Goal: Task Accomplishment & Management: Complete application form

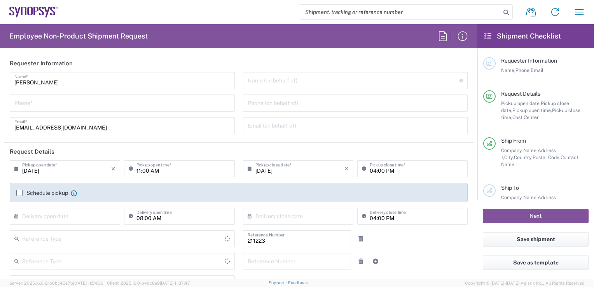
type input "Department"
type input "[GEOGRAPHIC_DATA]"
type input "SE80, DDG, AC Sweden 211223"
type input "Delivered at Place"
type input "[GEOGRAPHIC_DATA]"
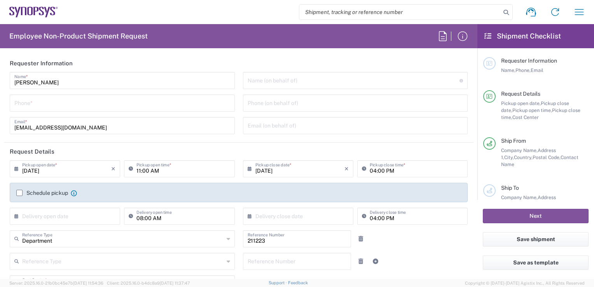
type input "Solna SE01"
click at [73, 95] on div "Phone *" at bounding box center [122, 102] width 225 height 17
click at [68, 107] on input "tel" at bounding box center [122, 103] width 216 height 14
type input "0763110160"
type input "[EMAIL_ADDRESS][DOMAIN_NAME]"
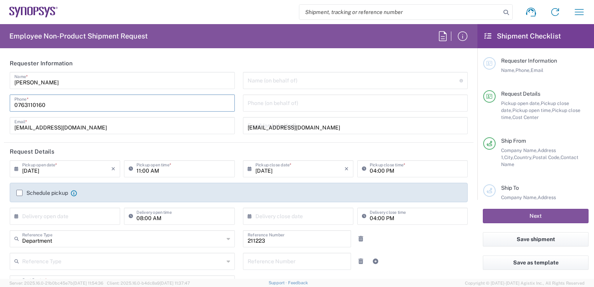
type input "[GEOGRAPHIC_DATA]"
type input "0763110160"
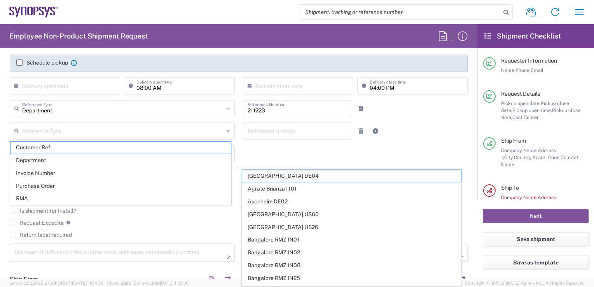
scroll to position [134, 0]
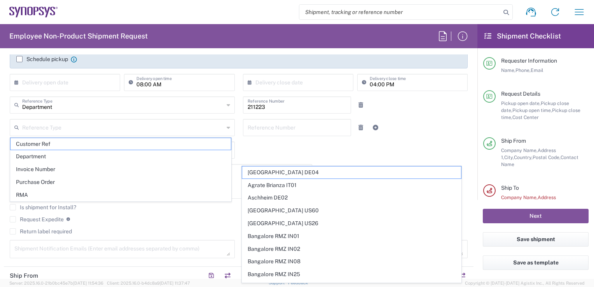
click at [40, 121] on input "text" at bounding box center [123, 127] width 202 height 14
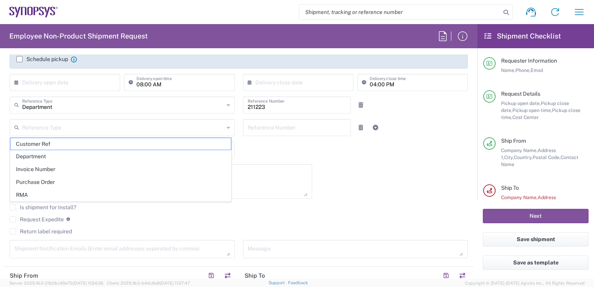
click at [0, 128] on form "Requester Information [PERSON_NAME] Name * [PHONE_NUMBER] Phone * [EMAIL_ADDRES…" at bounding box center [238, 166] width 477 height 224
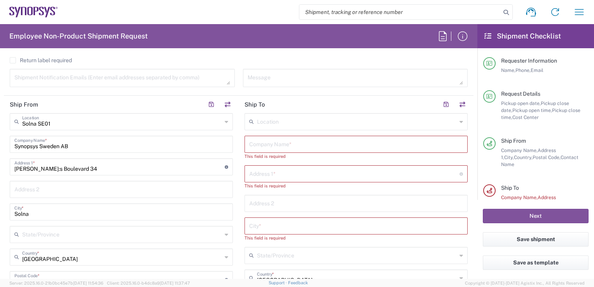
scroll to position [316, 0]
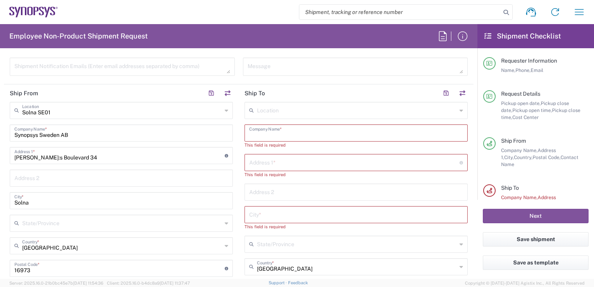
click at [381, 131] on input "text" at bounding box center [356, 132] width 214 height 14
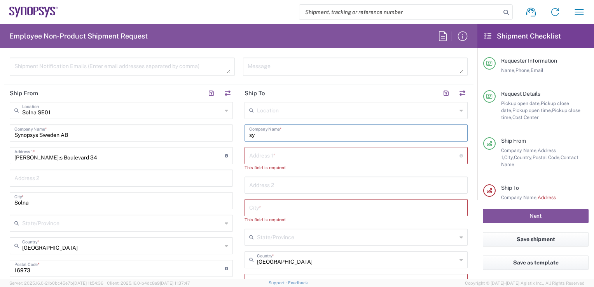
type input "sy"
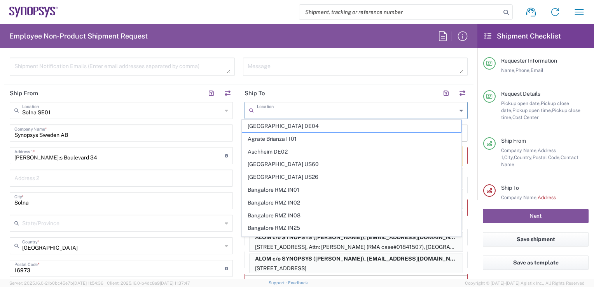
click at [357, 112] on input "text" at bounding box center [357, 110] width 200 height 14
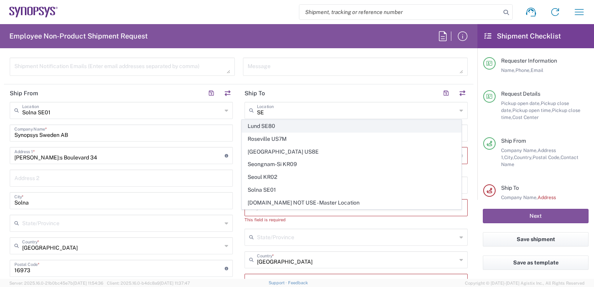
click at [287, 126] on span "Lund SE80" at bounding box center [351, 126] width 218 height 12
type input "Lund SE80"
type input "Synopsys Sweden AB"
type input "Kalkstensvagen 3 [PERSON_NAME]"
type input "[PERSON_NAME]"
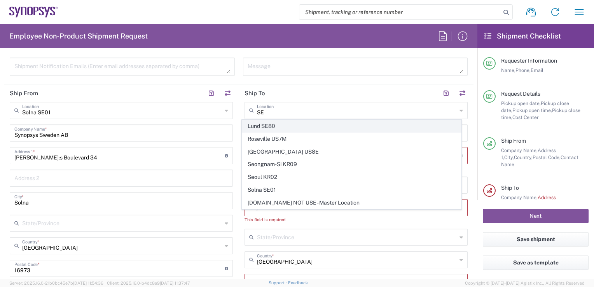
type input "22478"
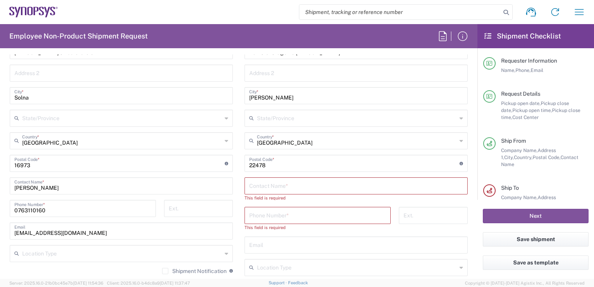
scroll to position [448, 0]
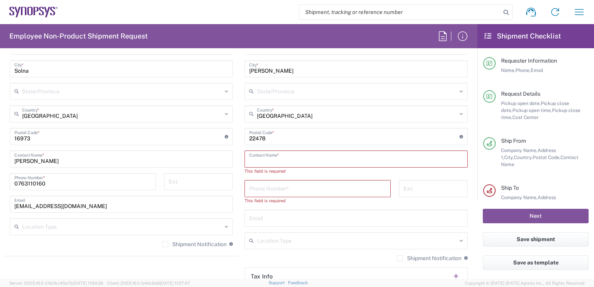
click at [346, 159] on input "text" at bounding box center [356, 158] width 214 height 14
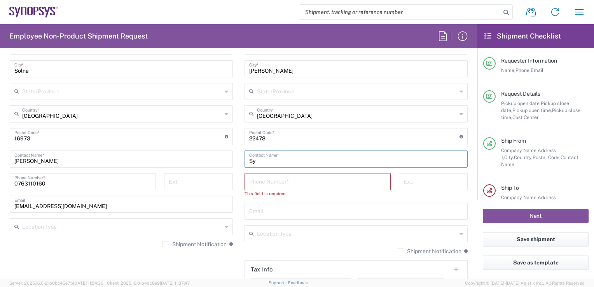
type input "S"
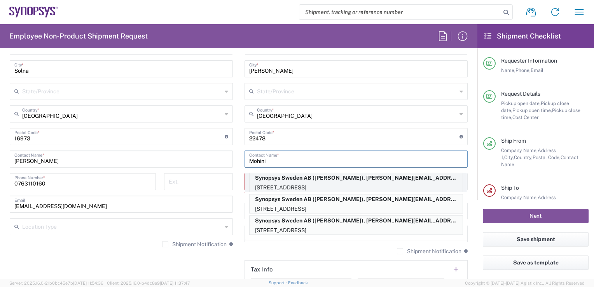
type input "Mohini"
click at [327, 180] on p "Synopsys Sweden AB ([PERSON_NAME]), [PERSON_NAME][EMAIL_ADDRESS][DOMAIN_NAME]" at bounding box center [355, 178] width 213 height 10
type input "[PERSON_NAME]"
type input "004646162900"
type input "[EMAIL_ADDRESS][DOMAIN_NAME]"
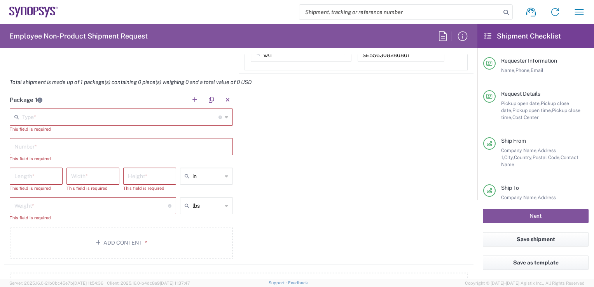
scroll to position [709, 0]
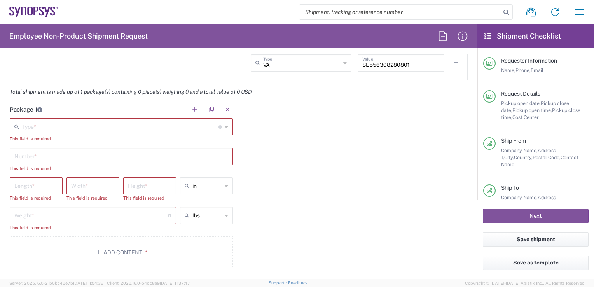
click at [157, 125] on input "text" at bounding box center [120, 126] width 196 height 14
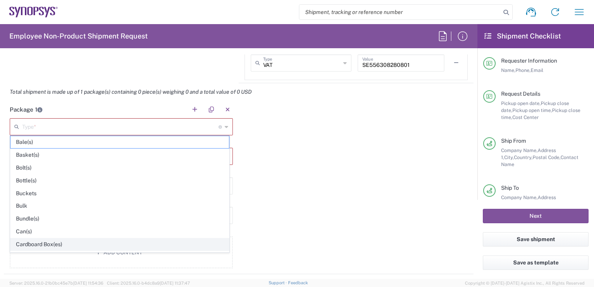
click at [26, 241] on span "Cardboard Box(es)" at bounding box center [119, 244] width 218 height 12
type input "Cardboard Box(es)"
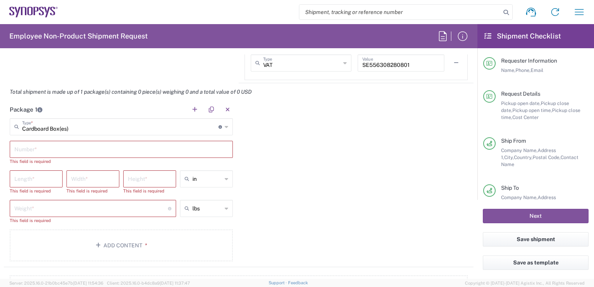
click at [38, 145] on input "text" at bounding box center [121, 149] width 214 height 14
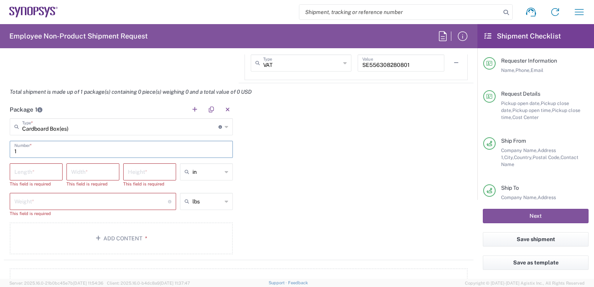
type input "1"
click at [40, 169] on input "number" at bounding box center [36, 171] width 44 height 14
type input "50"
click at [89, 172] on input "number" at bounding box center [93, 171] width 44 height 14
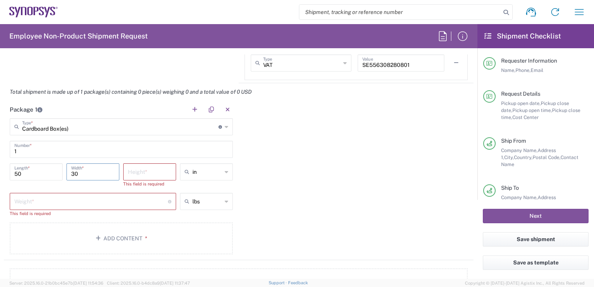
type input "30"
click at [141, 174] on input "number" at bounding box center [150, 171] width 44 height 14
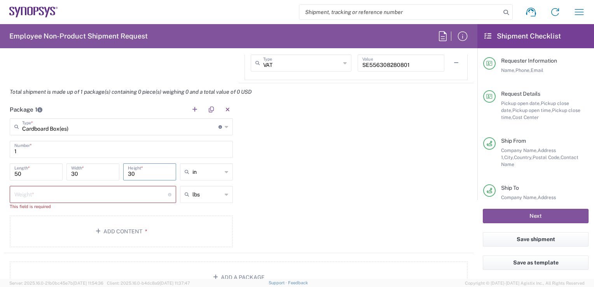
type input "30"
click at [90, 195] on input "number" at bounding box center [90, 194] width 153 height 14
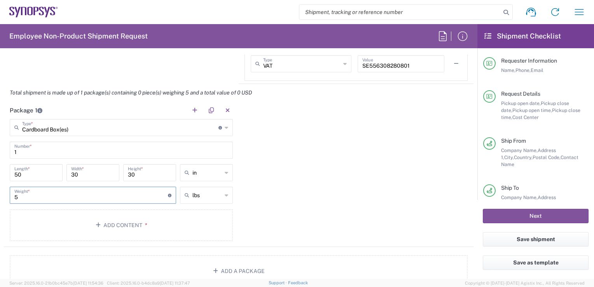
type input "5"
click at [225, 171] on icon at bounding box center [226, 172] width 3 height 12
click at [193, 200] on span "cm" at bounding box center [203, 201] width 50 height 12
type input "127"
type input "76.2"
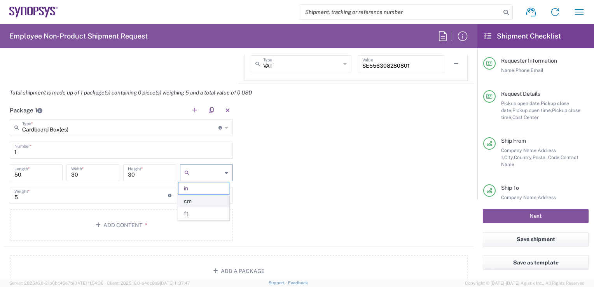
type input "76.2"
type input "cm"
click at [220, 197] on div "lbs" at bounding box center [206, 194] width 53 height 17
click at [204, 221] on span "kgs" at bounding box center [203, 224] width 50 height 12
type input "2.27"
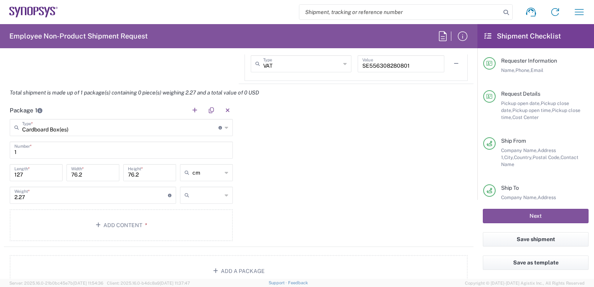
type input "kgs"
click at [30, 175] on input "127" at bounding box center [36, 172] width 44 height 14
type input "50"
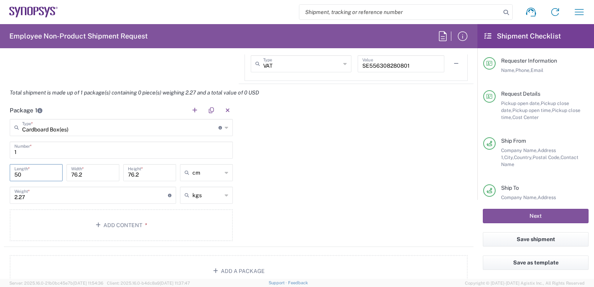
click at [79, 176] on input "76.2" at bounding box center [93, 172] width 44 height 14
type input "30"
click at [140, 175] on input "76.2" at bounding box center [150, 172] width 44 height 14
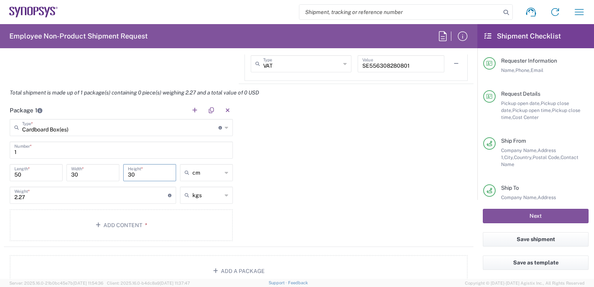
type input "30"
click at [61, 190] on input "2.27" at bounding box center [90, 195] width 153 height 14
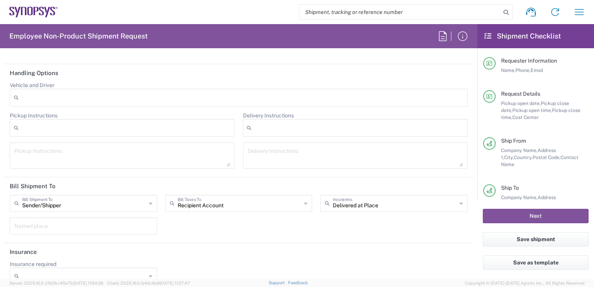
scroll to position [1010, 0]
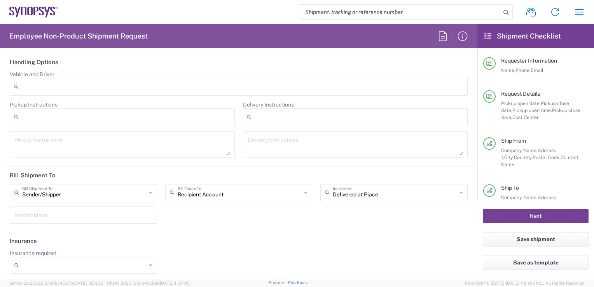
type input "4"
click at [535, 212] on button "Next" at bounding box center [535, 216] width 106 height 14
click at [552, 218] on button "Next" at bounding box center [535, 216] width 106 height 14
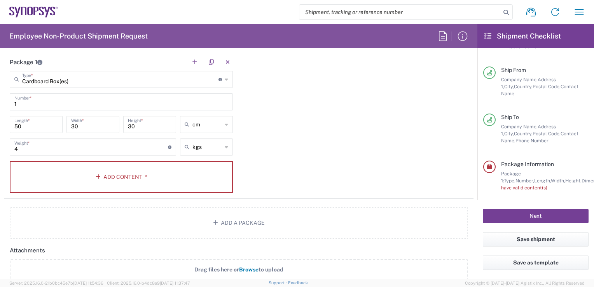
scroll to position [724, 0]
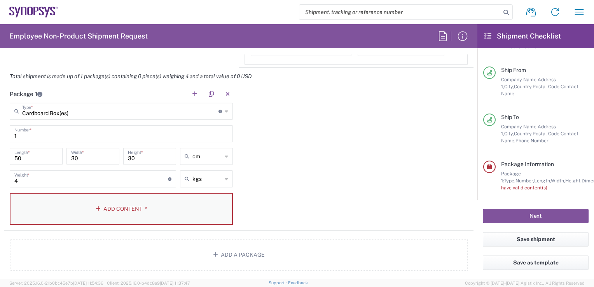
click at [149, 203] on button "Add Content *" at bounding box center [121, 209] width 223 height 32
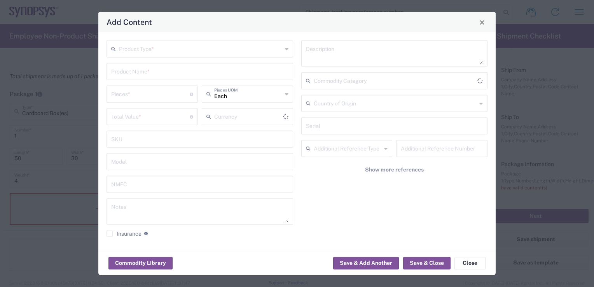
type input "US Dollar"
click at [142, 43] on input "text" at bounding box center [200, 49] width 163 height 14
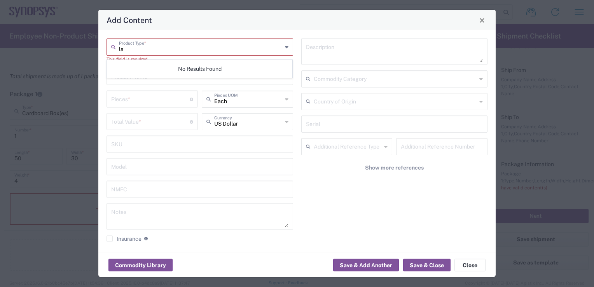
type input "l"
click at [144, 63] on span "General Commodity" at bounding box center [199, 66] width 185 height 12
type input "General Commodity"
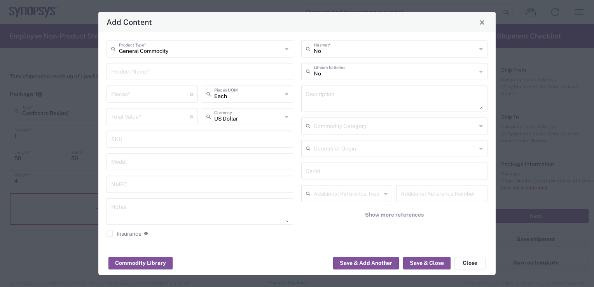
click at [334, 59] on div "No Hazmat * No Lithium batteries Description Commodity Category Country of Orig…" at bounding box center [394, 141] width 195 height 202
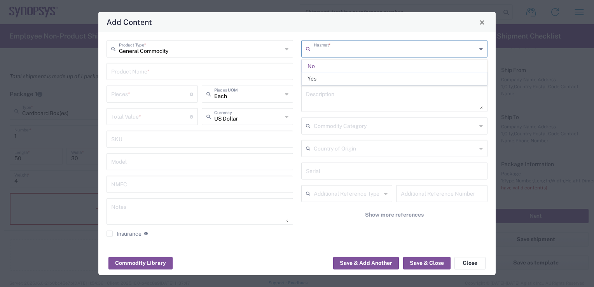
click at [336, 54] on input "text" at bounding box center [394, 49] width 163 height 14
click at [326, 65] on span "No" at bounding box center [394, 66] width 185 height 12
click at [329, 44] on input "text" at bounding box center [394, 49] width 163 height 14
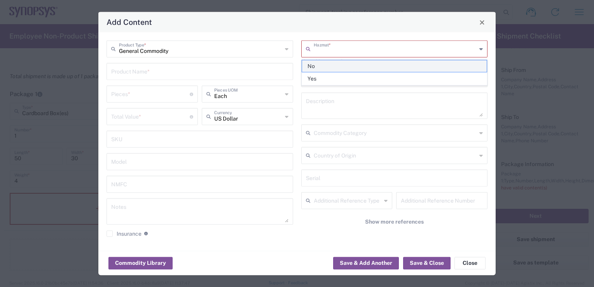
click at [315, 67] on span "No" at bounding box center [394, 66] width 185 height 12
type input "No"
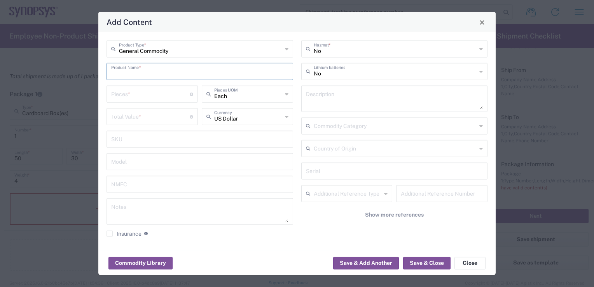
click at [145, 74] on input "text" at bounding box center [199, 71] width 177 height 14
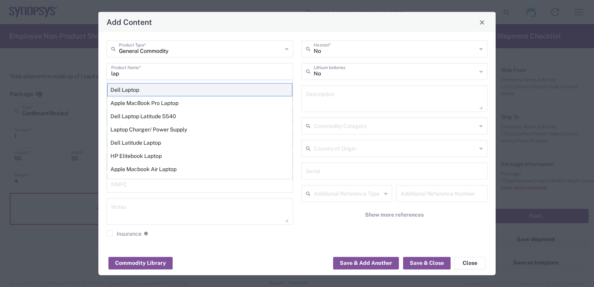
click at [140, 89] on div "Dell Laptop" at bounding box center [199, 89] width 185 height 13
type input "Dell Laptop"
type textarea "Dell Laptop"
type input "No"
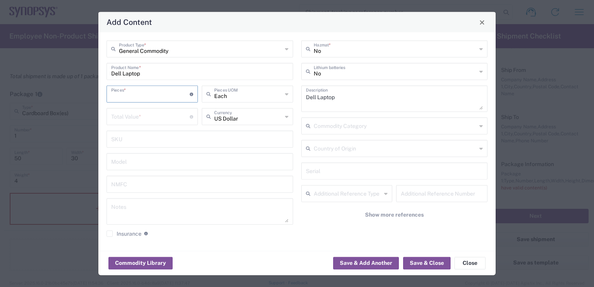
click at [147, 98] on input "number" at bounding box center [150, 94] width 78 height 14
type input "1"
click at [274, 247] on div "General Commodity Product Type * Dell Laptop Product Name * 1 Pieces * Number o…" at bounding box center [296, 141] width 397 height 218
click at [155, 115] on input "number" at bounding box center [150, 116] width 78 height 14
type input "1000"
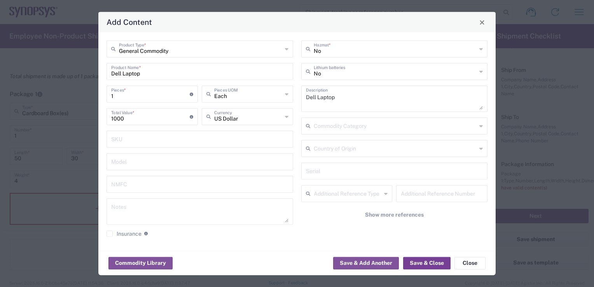
click at [425, 259] on button "Save & Close" at bounding box center [426, 262] width 47 height 12
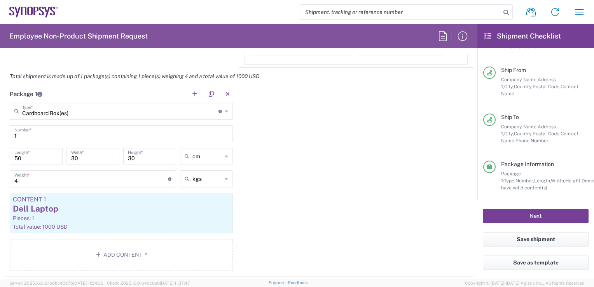
click at [508, 216] on button "Next" at bounding box center [535, 216] width 106 height 14
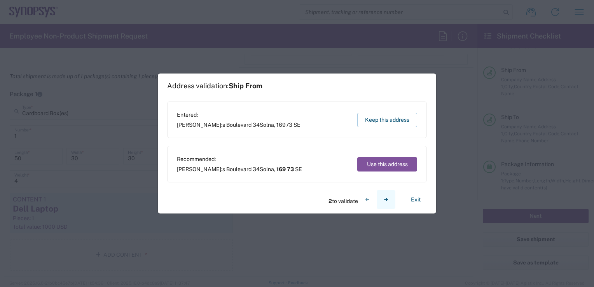
click at [387, 198] on icon "button" at bounding box center [385, 199] width 7 height 7
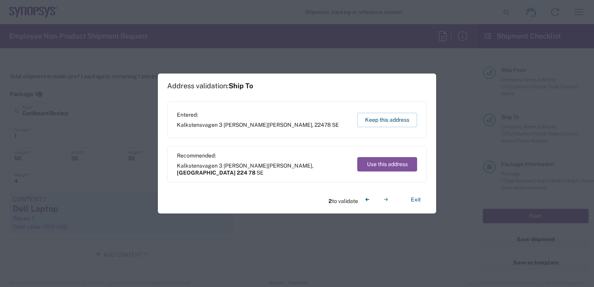
click at [382, 199] on div "2 to validate" at bounding box center [361, 199] width 67 height 19
click at [410, 199] on button "Exit" at bounding box center [415, 200] width 22 height 14
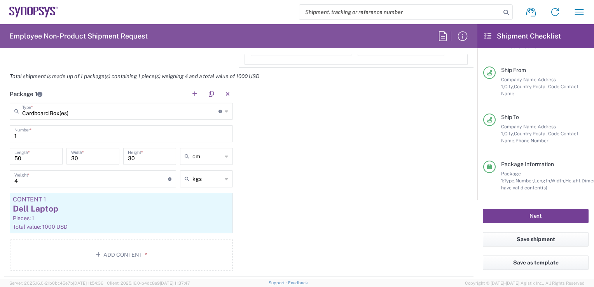
click at [498, 216] on button "Next" at bounding box center [535, 216] width 106 height 14
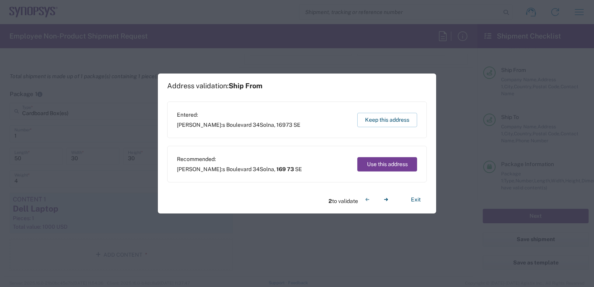
click at [381, 167] on button "Use this address" at bounding box center [387, 164] width 60 height 14
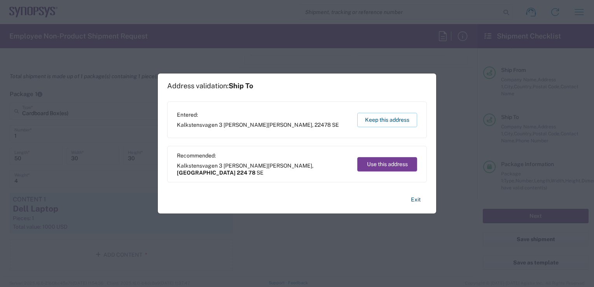
click at [381, 167] on button "Use this address" at bounding box center [387, 164] width 60 height 14
type input "169 73"
type input "[GEOGRAPHIC_DATA]"
type input "224 78"
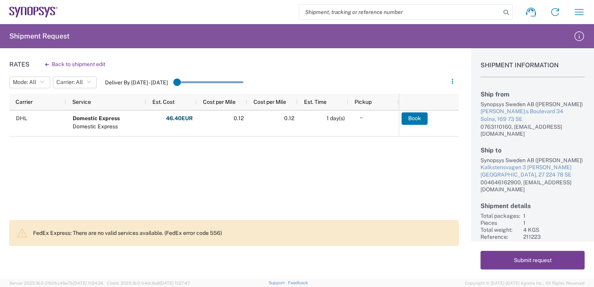
click at [495, 262] on button "Submit request" at bounding box center [532, 260] width 104 height 19
